Goal: Task Accomplishment & Management: Use online tool/utility

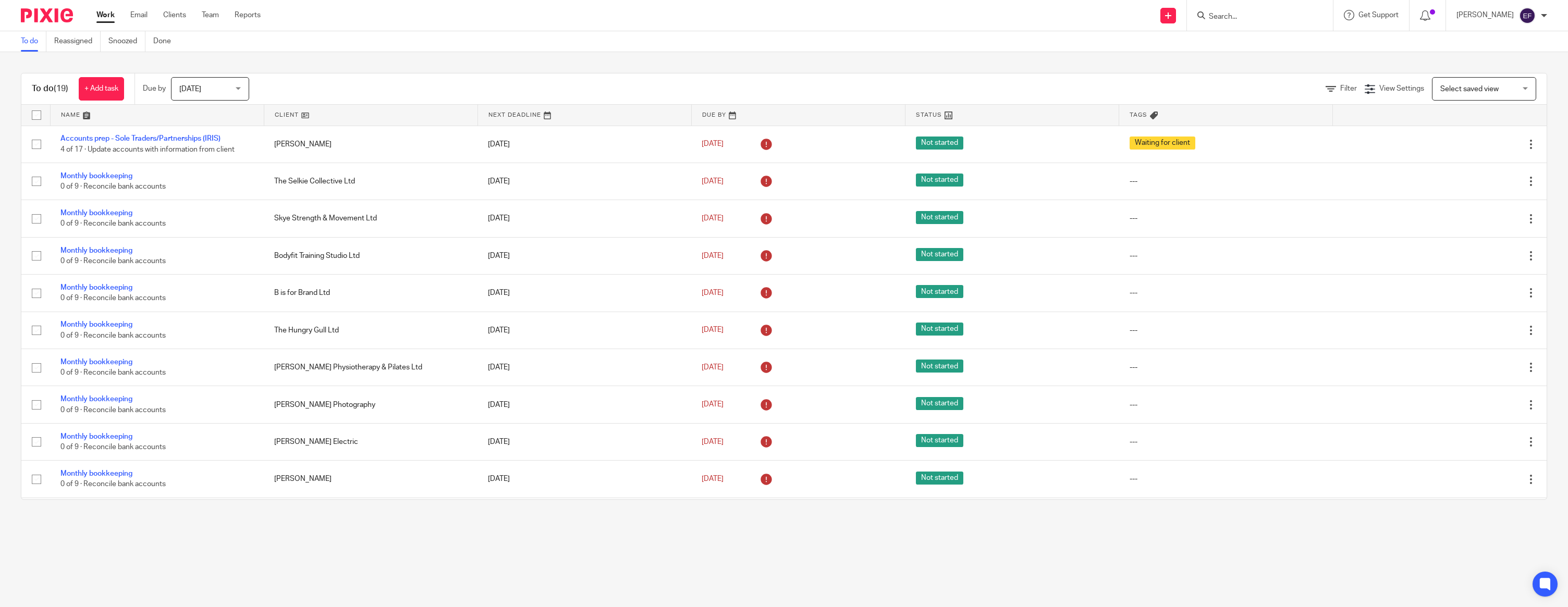
click at [192, 90] on span "Today" at bounding box center [190, 89] width 22 height 8
click at [225, 235] on li "All" at bounding box center [212, 238] width 77 height 22
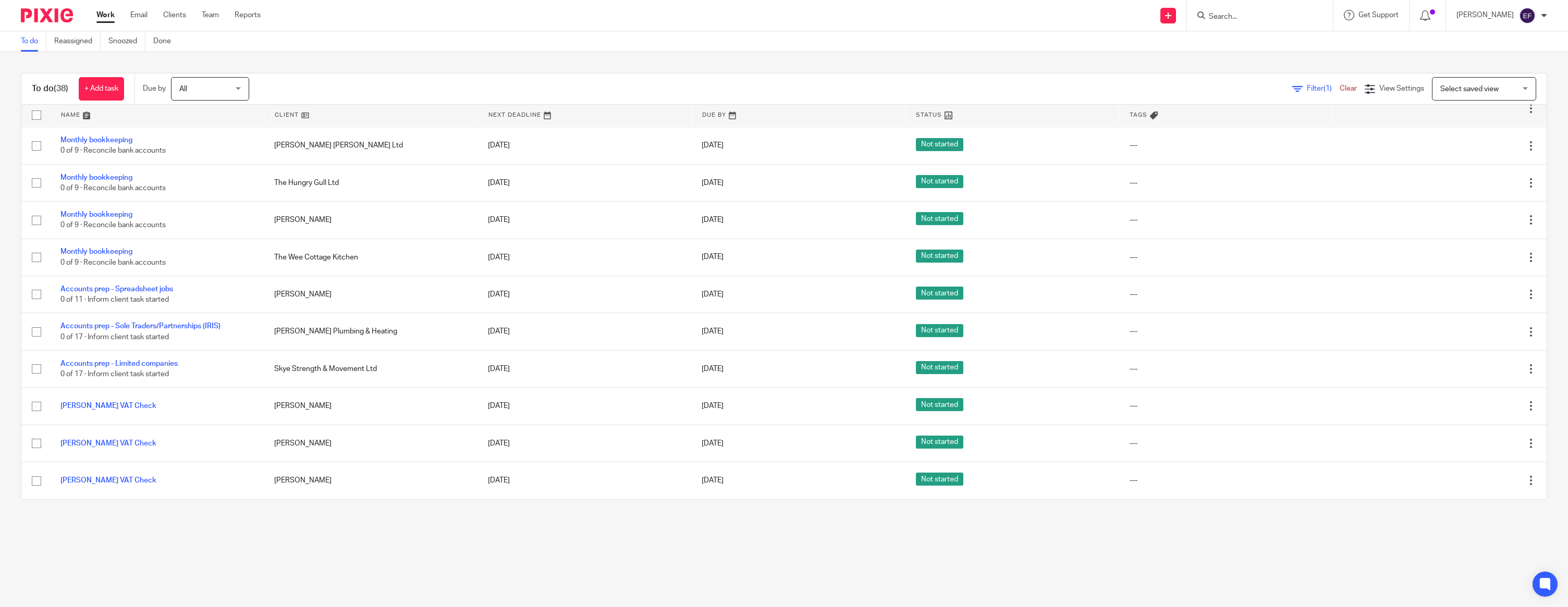
scroll to position [1059, 0]
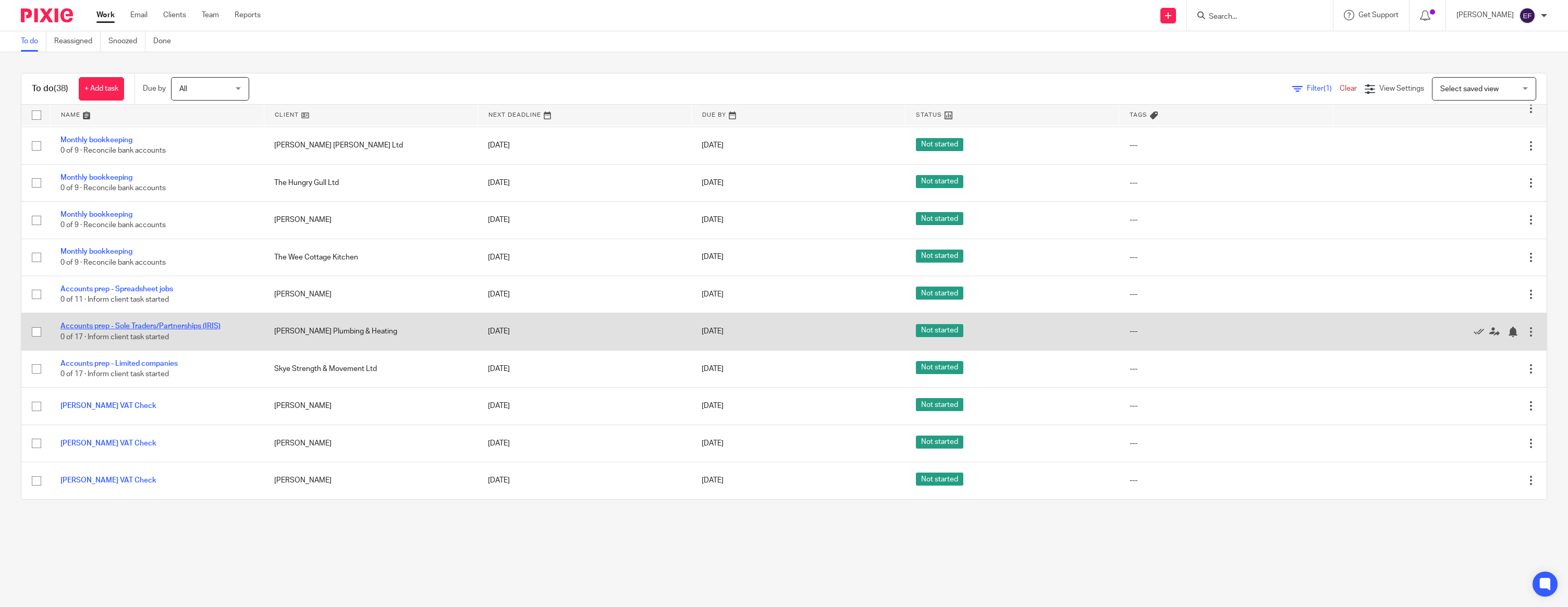
click at [203, 326] on link "Accounts prep - Sole Traders/Partnerships (IRIS)" at bounding box center [140, 326] width 160 height 8
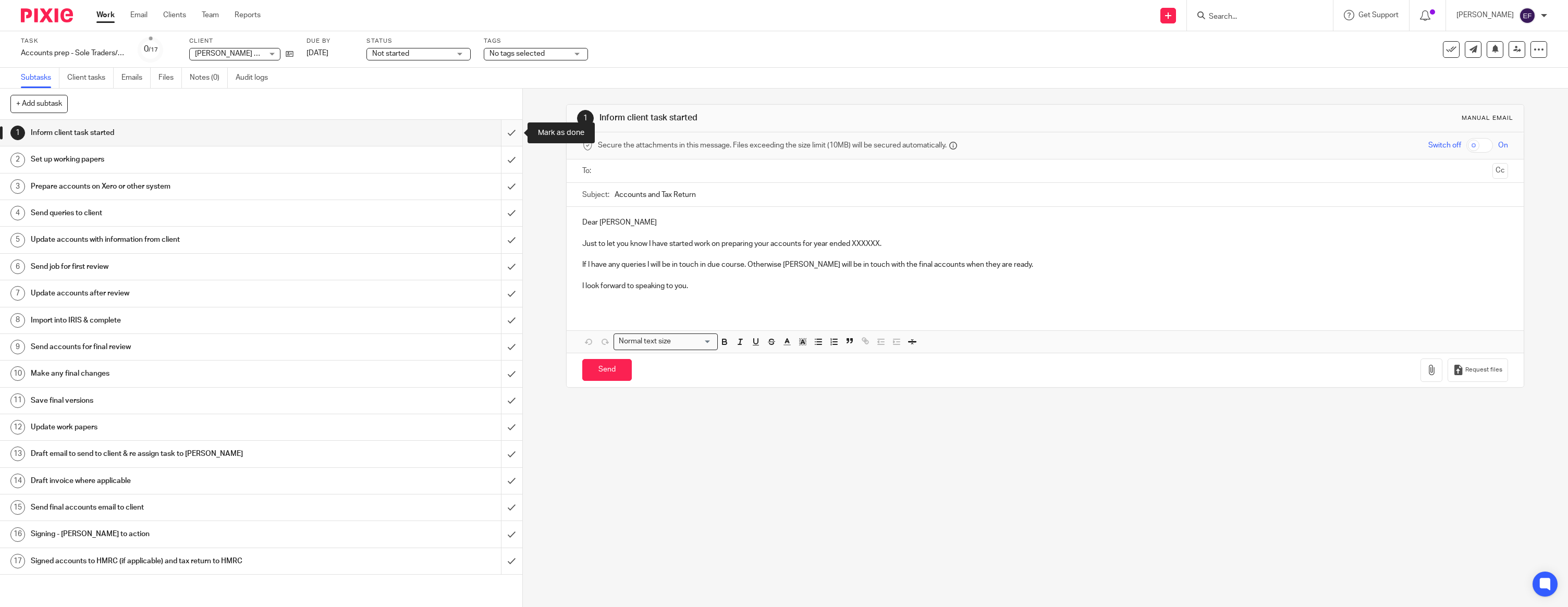
click at [512, 132] on input "submit" at bounding box center [261, 132] width 522 height 26
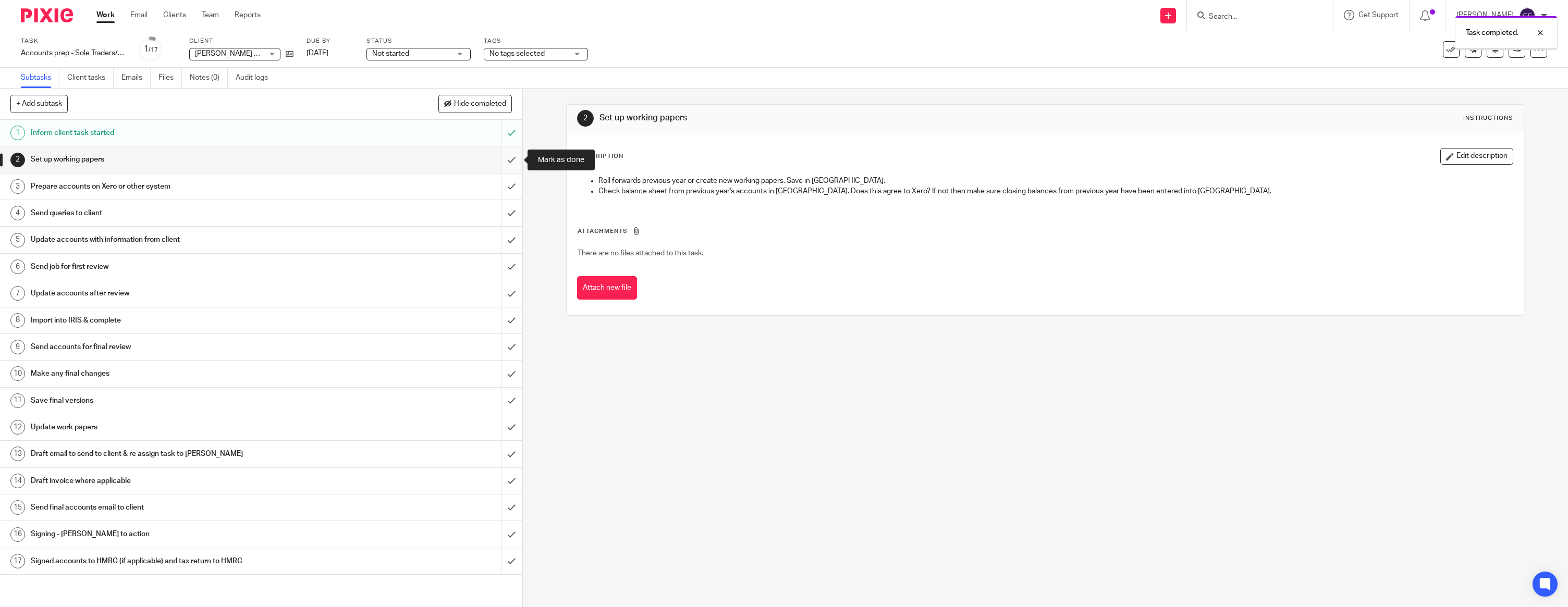
click at [510, 163] on input "submit" at bounding box center [261, 159] width 522 height 26
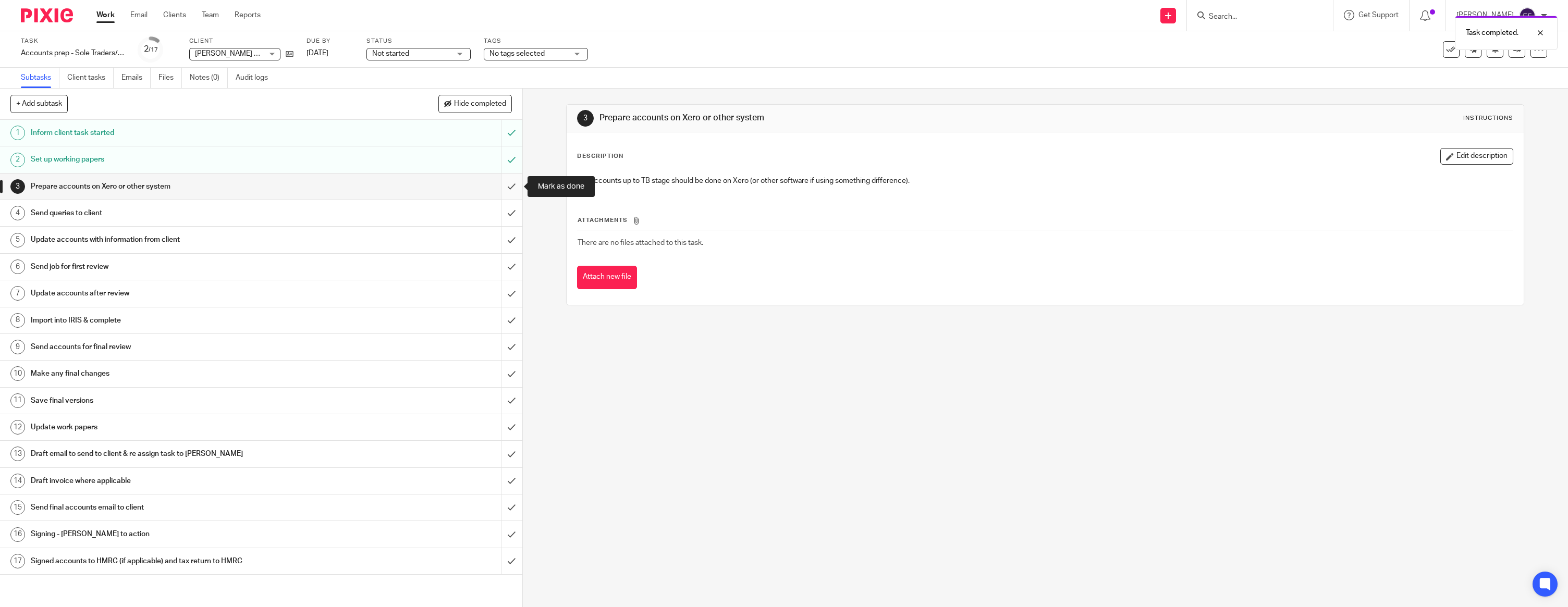
click at [508, 187] on input "submit" at bounding box center [261, 186] width 522 height 26
click at [55, 19] on img at bounding box center [47, 15] width 52 height 14
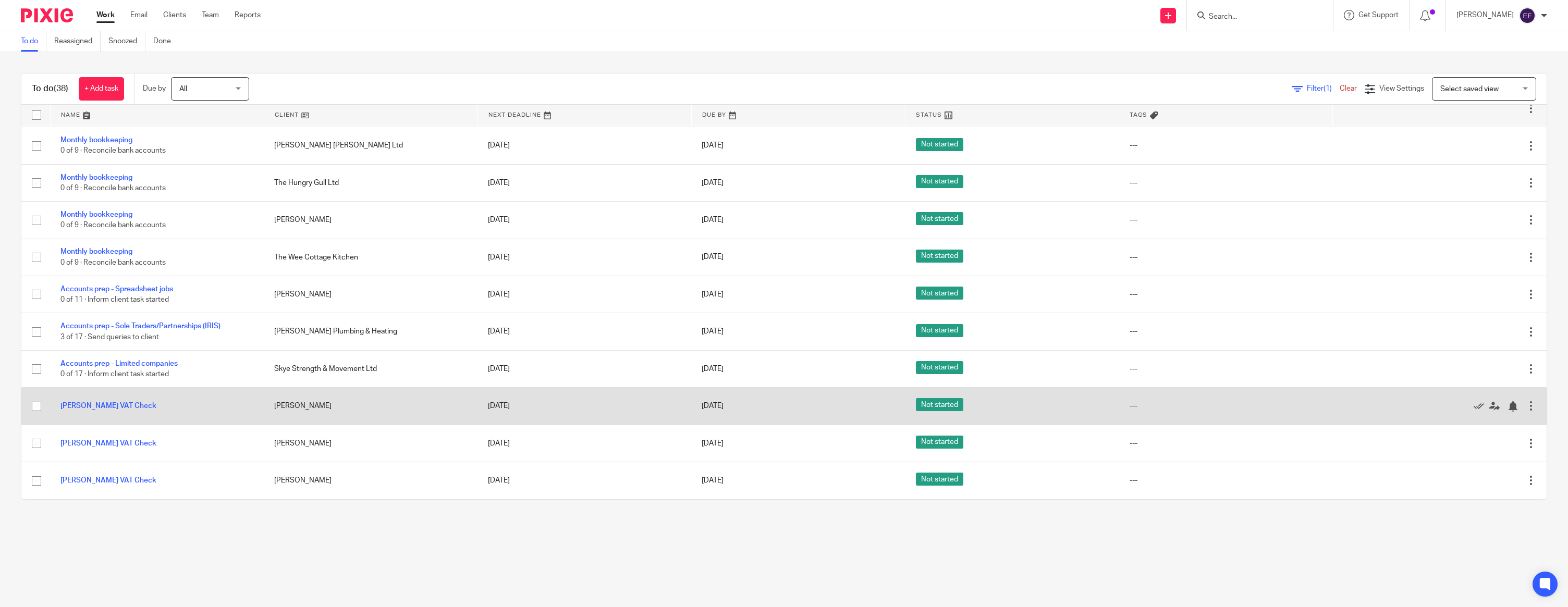
scroll to position [1047, 0]
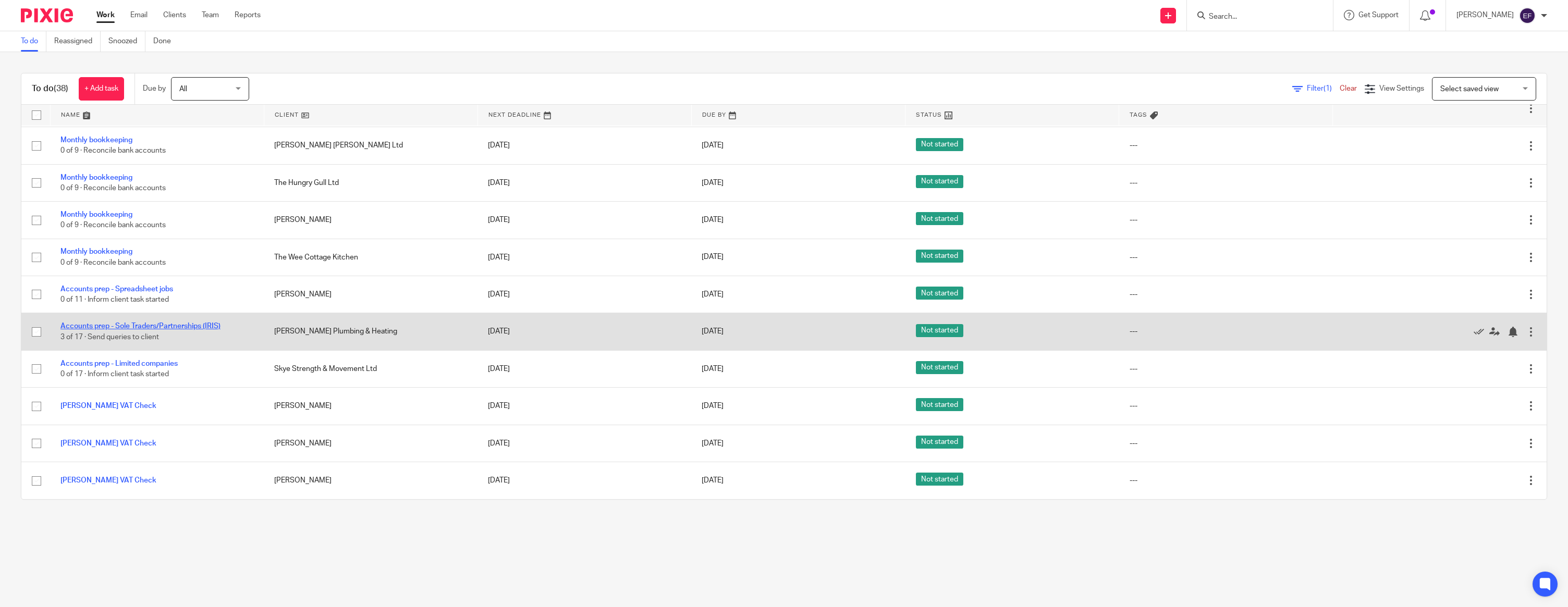
click at [194, 330] on link "Accounts prep - Sole Traders/Partnerships (IRIS)" at bounding box center [140, 326] width 160 height 8
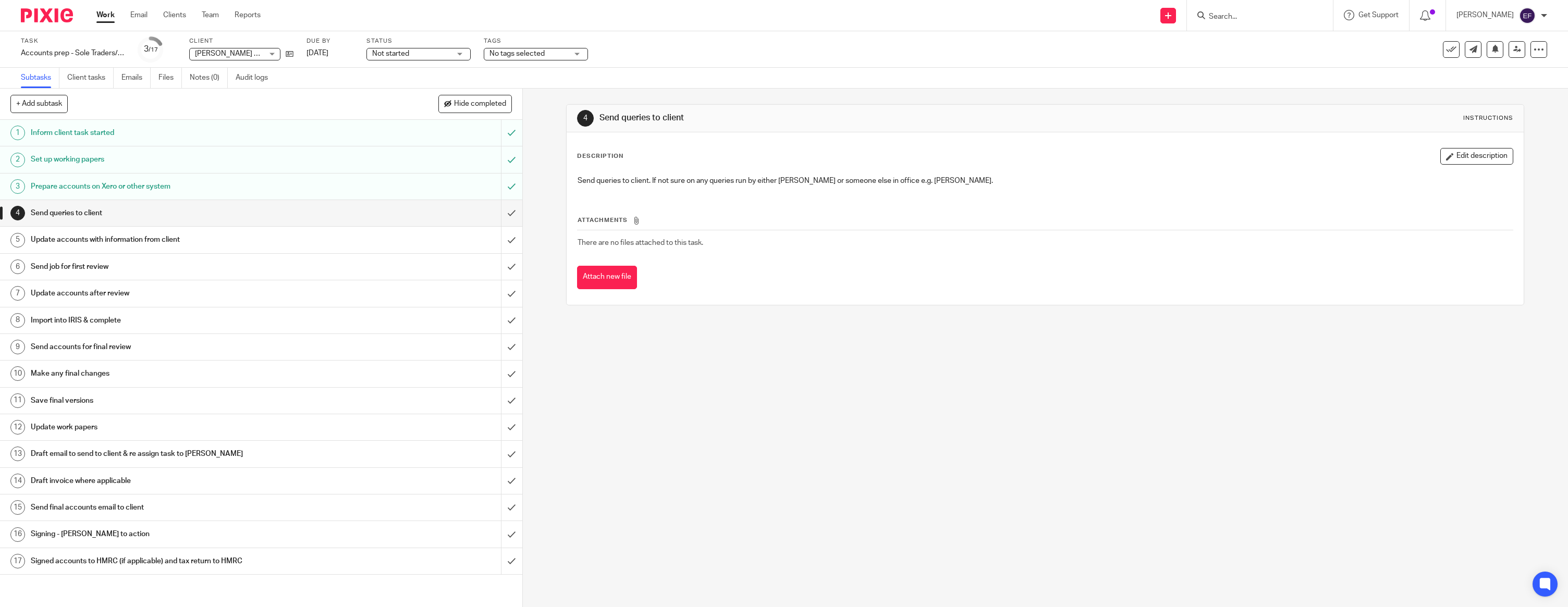
click at [50, 16] on img at bounding box center [47, 15] width 52 height 14
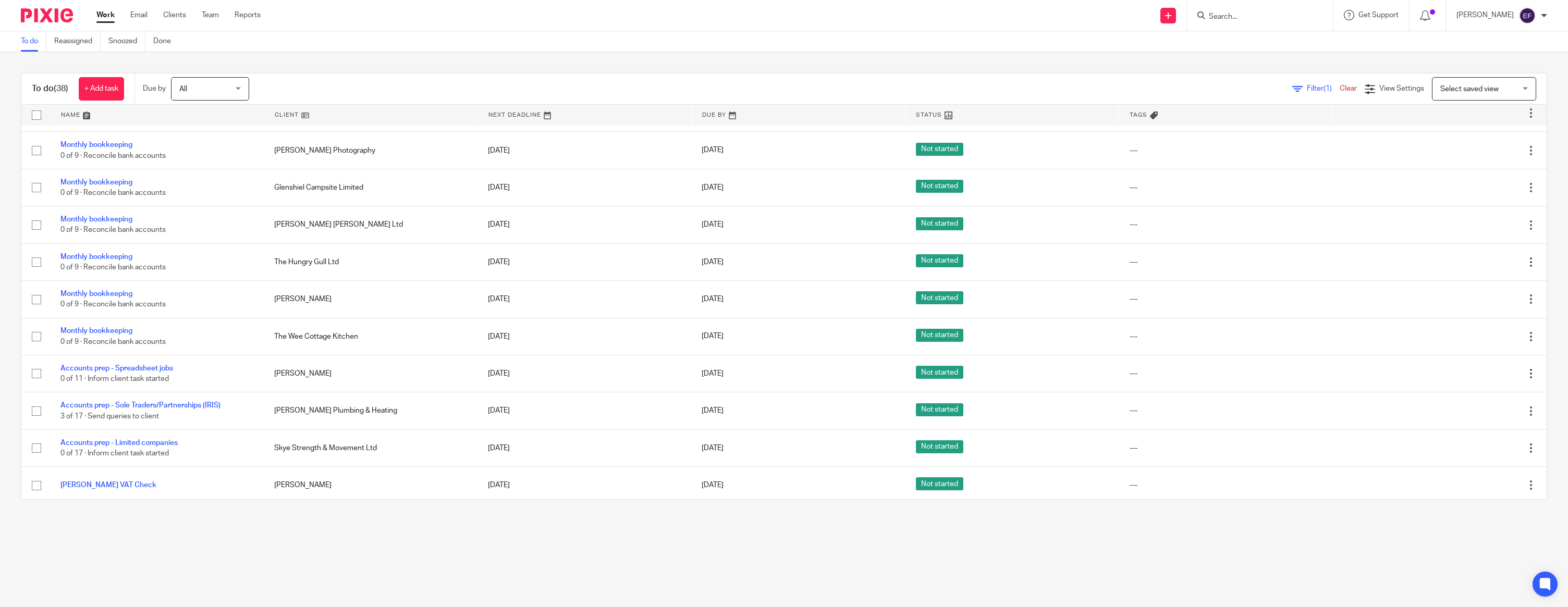
scroll to position [1059, 0]
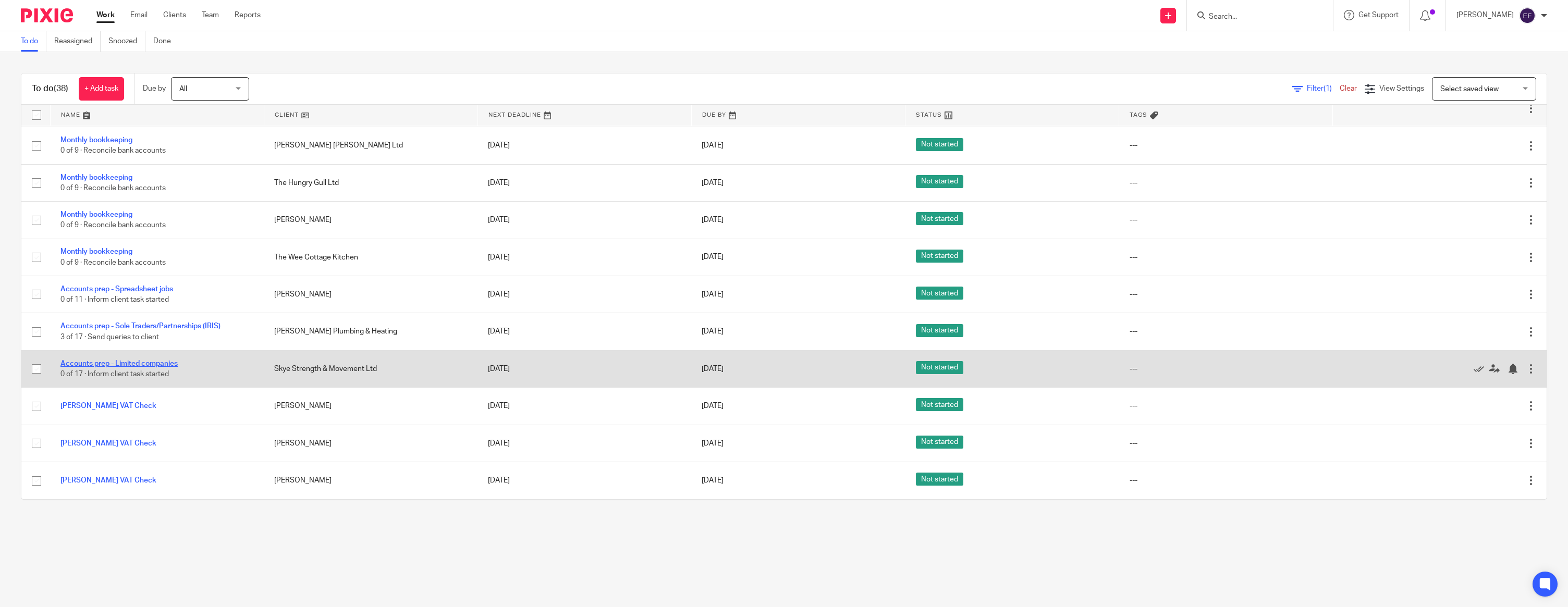
click at [134, 361] on link "Accounts prep - Limited companies" at bounding box center [119, 363] width 117 height 8
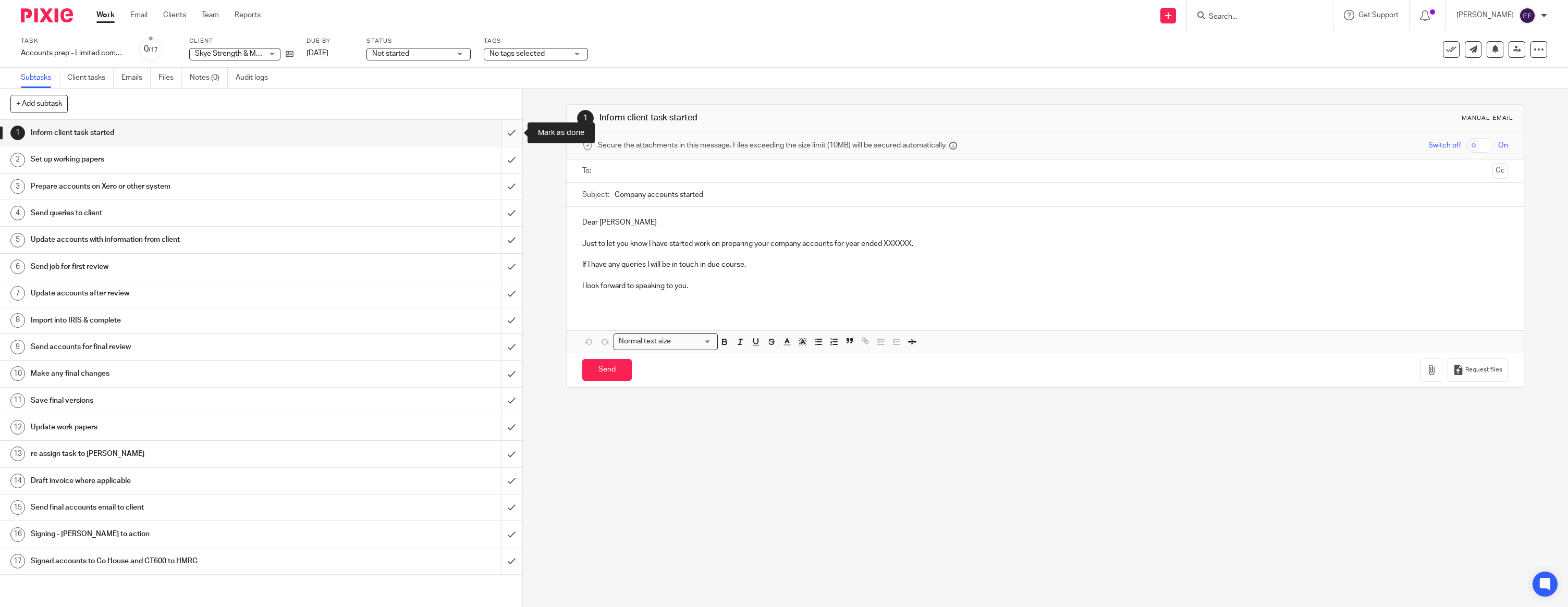
click at [510, 128] on input "submit" at bounding box center [261, 132] width 522 height 26
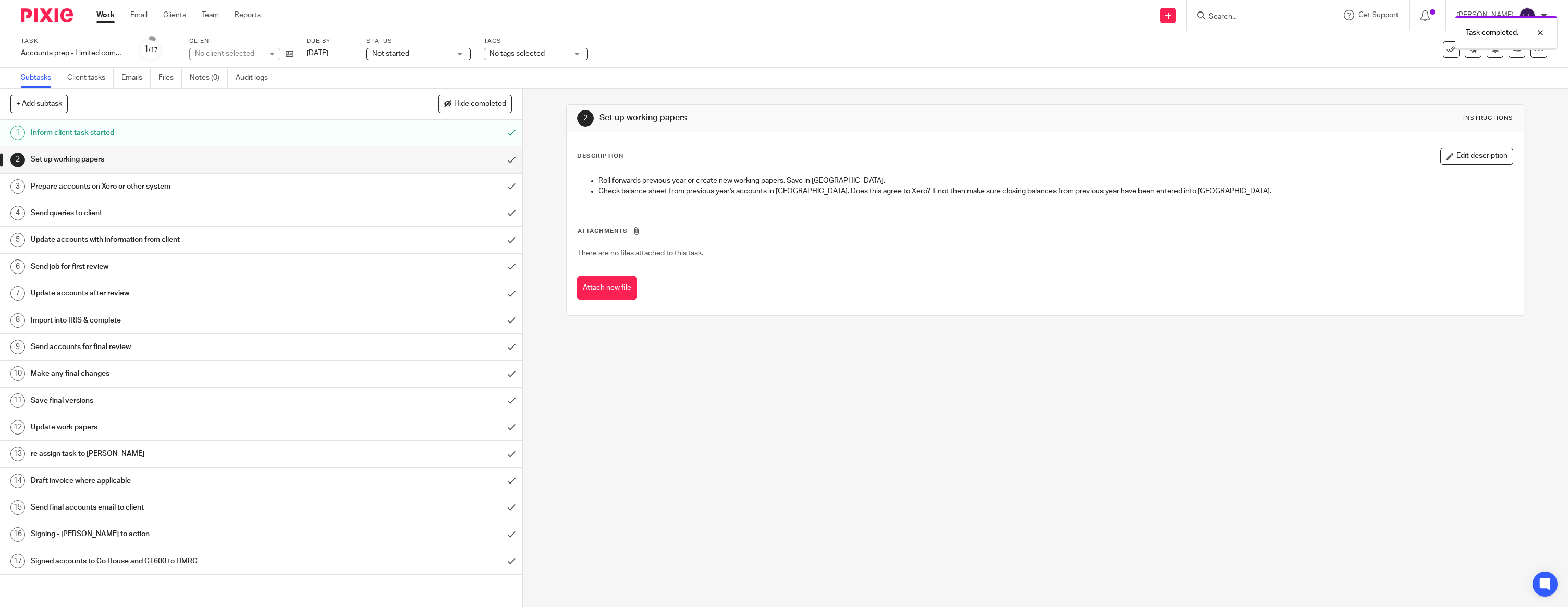
click at [501, 159] on input "submit" at bounding box center [261, 159] width 522 height 26
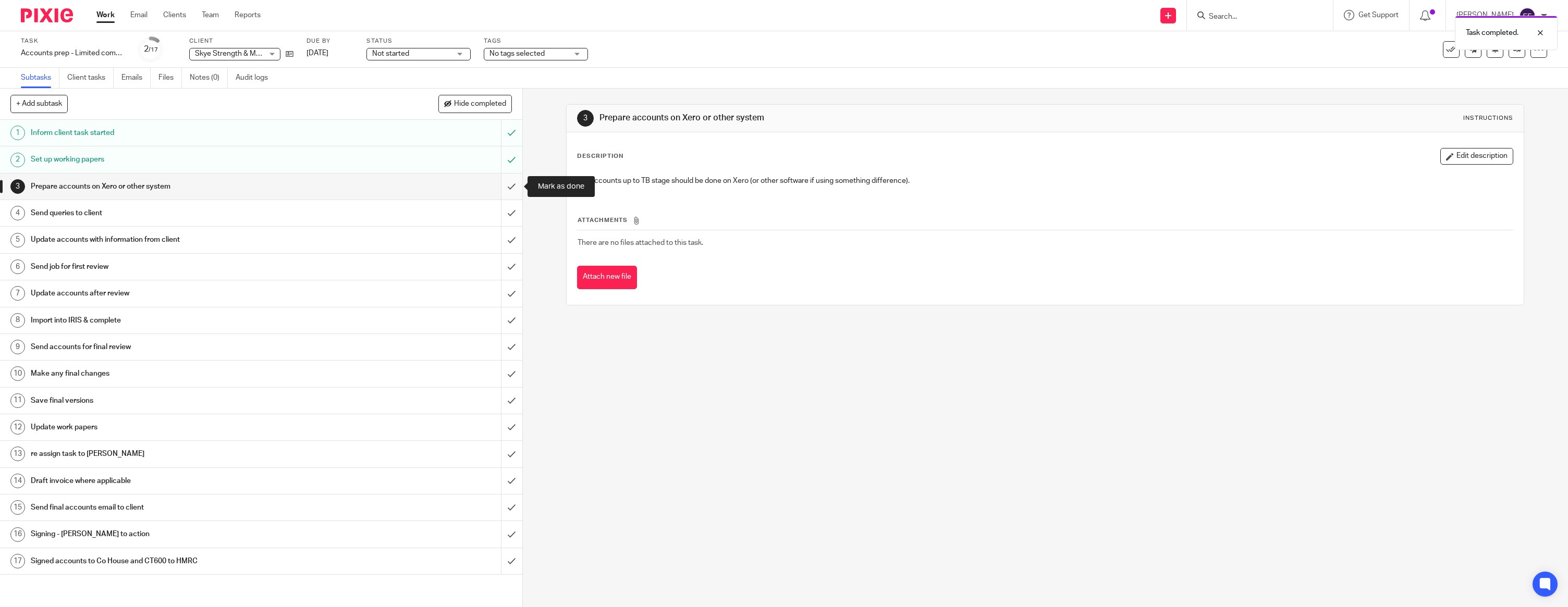
click at [508, 182] on input "submit" at bounding box center [261, 186] width 522 height 26
